Goal: Transaction & Acquisition: Purchase product/service

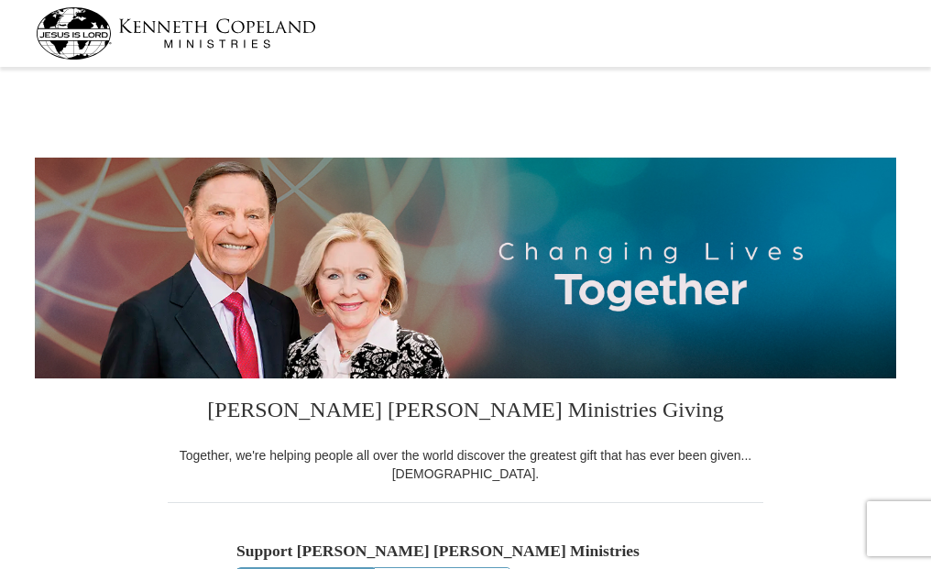
select select "IN"
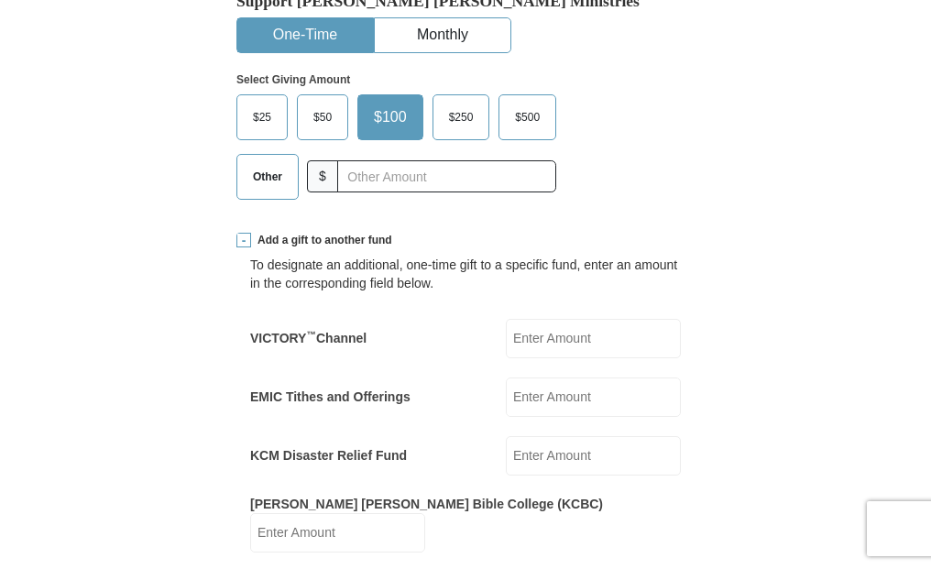
drag, startPoint x: 544, startPoint y: 398, endPoint x: 610, endPoint y: 406, distance: 66.5
click at [544, 398] on input "EMIC Tithes and Offerings" at bounding box center [593, 396] width 175 height 39
type input "150"
click at [251, 117] on span "$25" at bounding box center [262, 117] width 37 height 27
click at [0, 0] on input "$25" at bounding box center [0, 0] width 0 height 0
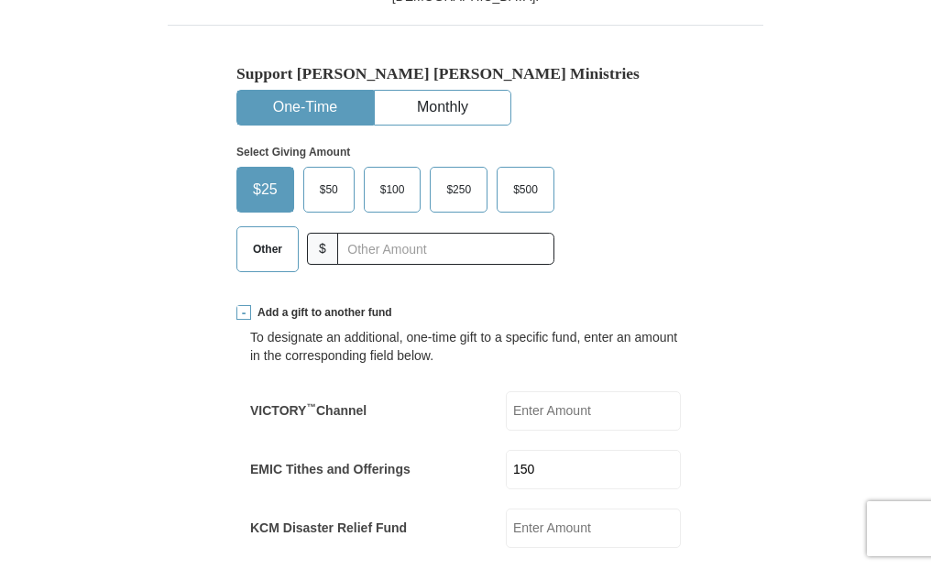
scroll to position [733, 0]
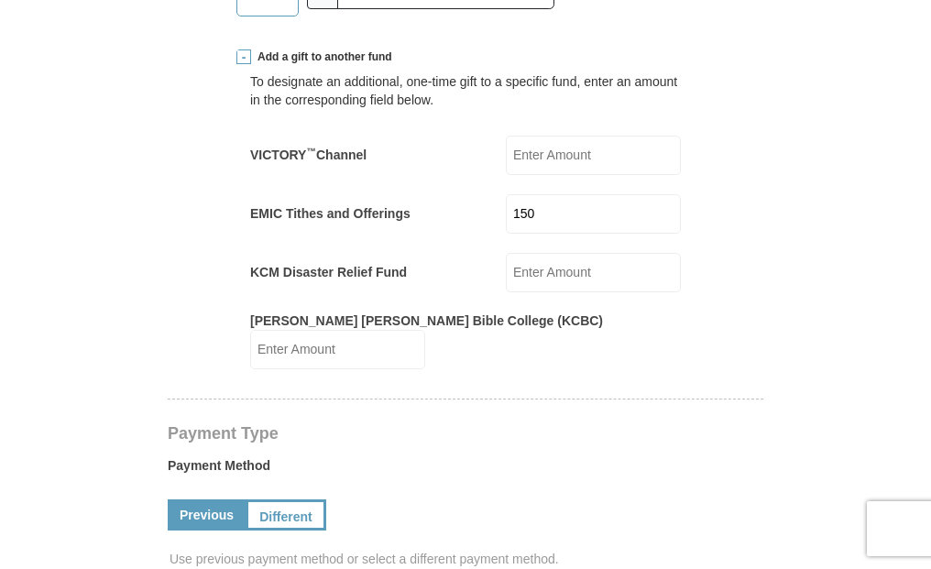
click at [551, 272] on input "KCM Disaster Relief Fund" at bounding box center [593, 272] width 175 height 39
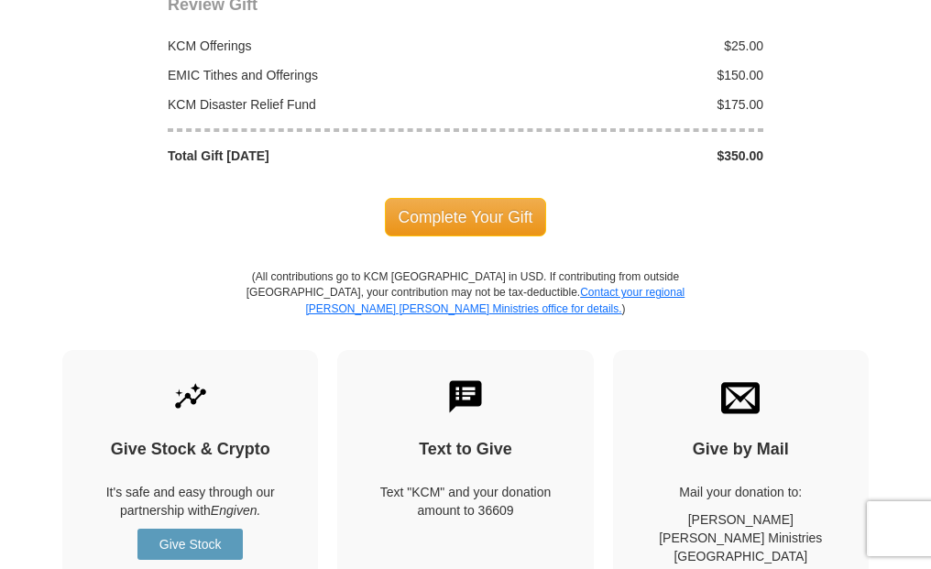
scroll to position [2015, 0]
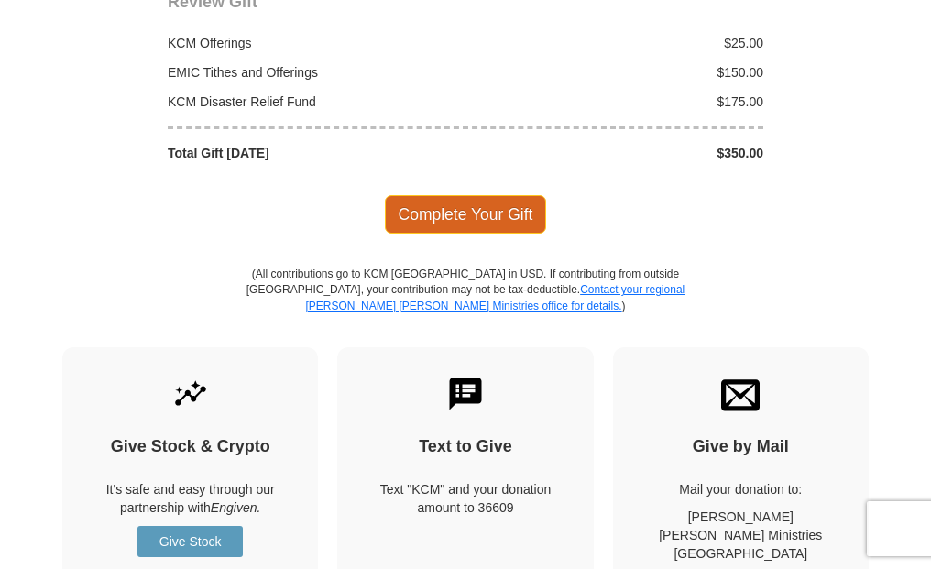
type input "175"
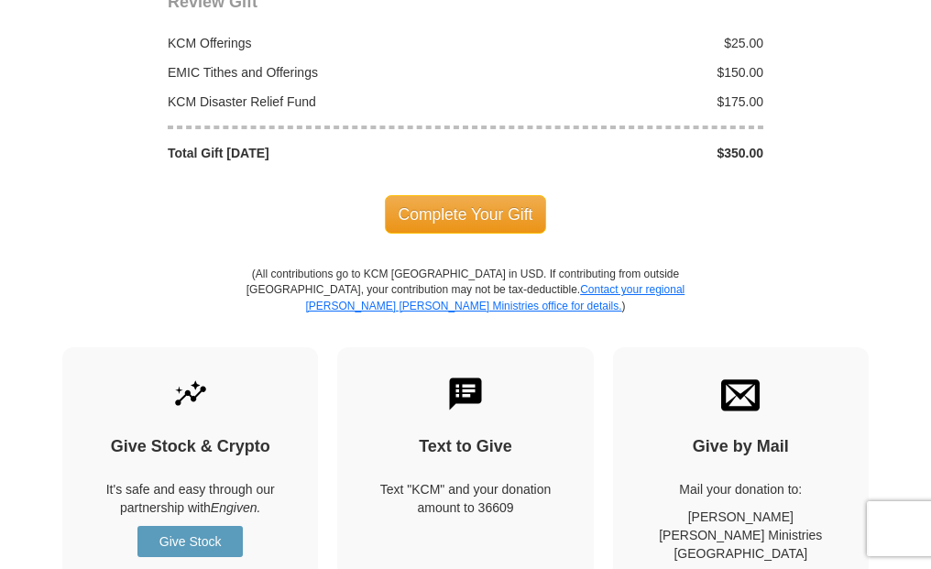
click at [450, 195] on span "Complete Your Gift" at bounding box center [466, 214] width 162 height 38
